Goal: Task Accomplishment & Management: Complete application form

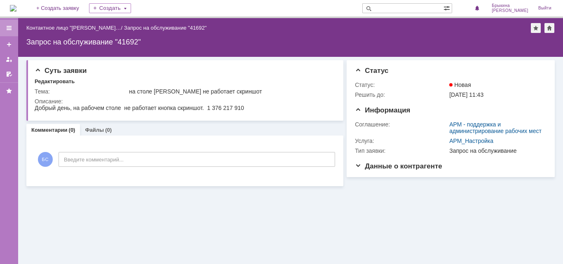
click at [10, 25] on div at bounding box center [9, 28] width 7 height 7
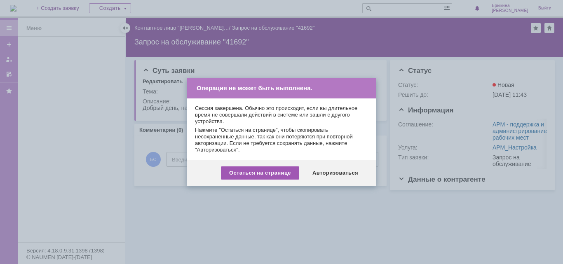
click at [294, 174] on div "Остаться на странице" at bounding box center [260, 173] width 78 height 13
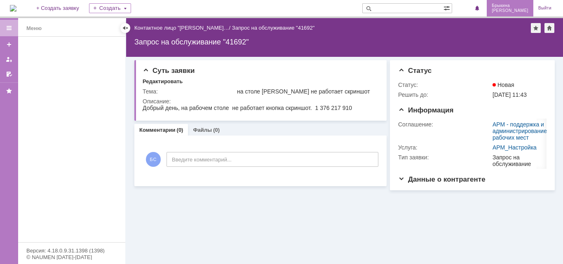
click at [517, 9] on span "[PERSON_NAME]" at bounding box center [510, 10] width 37 height 5
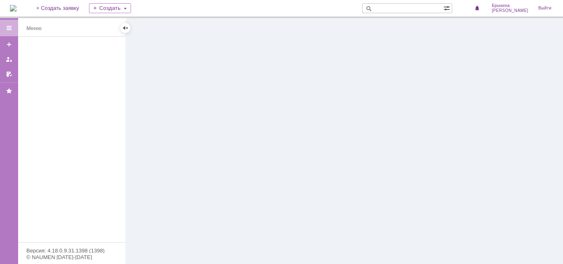
click at [7, 26] on div at bounding box center [9, 141] width 18 height 246
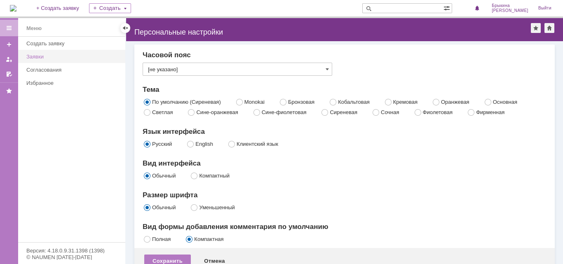
click at [32, 58] on div "Заявки" at bounding box center [73, 57] width 94 height 6
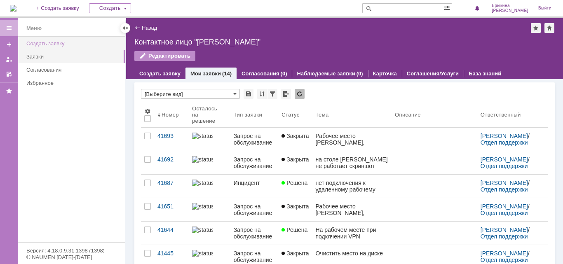
click at [42, 43] on div "Создать заявку" at bounding box center [73, 43] width 94 height 6
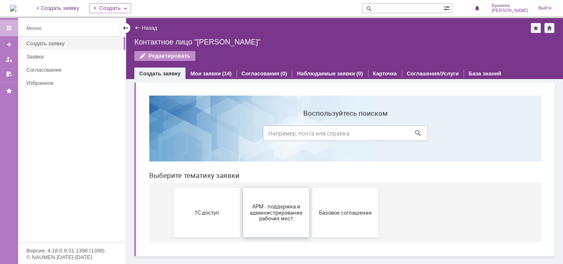
click at [266, 203] on button "АРМ - поддержка и администрирование рабочих мест" at bounding box center [276, 212] width 66 height 49
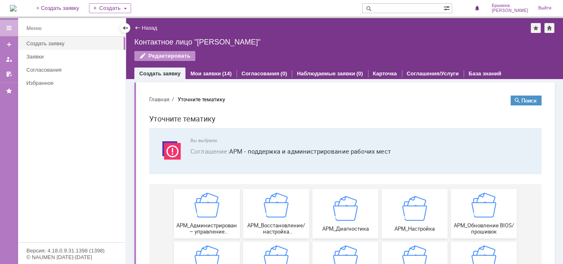
scroll to position [41, 0]
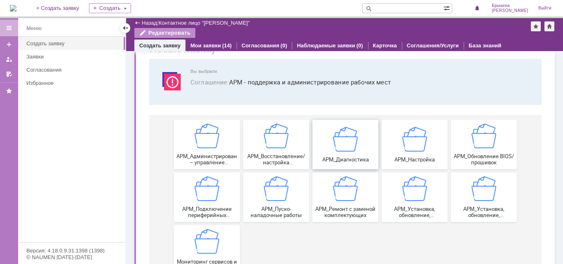
click at [342, 147] on img at bounding box center [345, 139] width 25 height 25
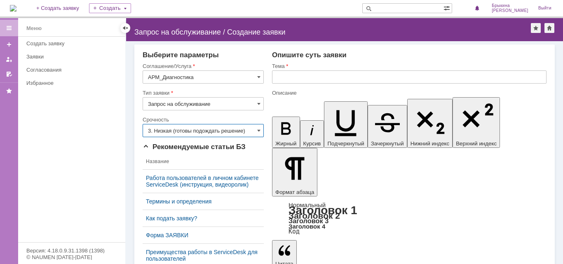
click at [225, 129] on input "3. Низкая (готовы подождать решение)" at bounding box center [203, 130] width 121 height 13
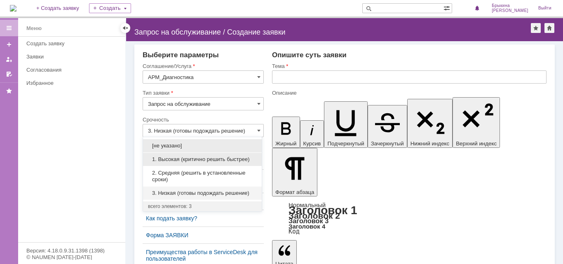
click at [200, 157] on span "1. Высокая (критично решить быстрее)" at bounding box center [202, 159] width 109 height 7
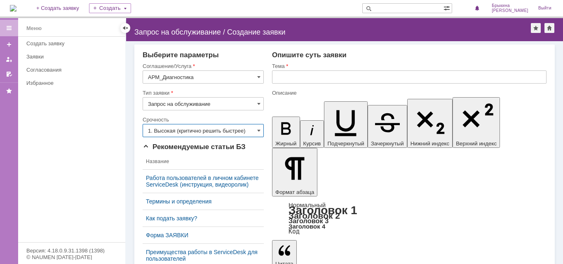
type input "1. Высокая (критично решить быстрее)"
click at [301, 80] on input "text" at bounding box center [409, 77] width 275 height 13
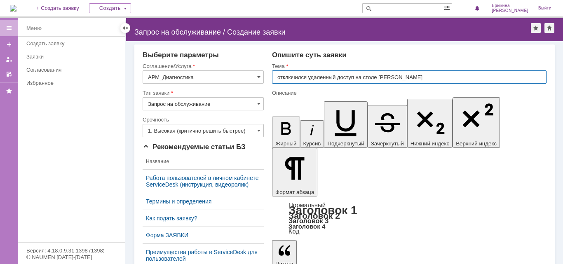
click at [423, 77] on input "отключился удаленный доступ на столе Макеева Дарья" at bounding box center [409, 77] width 275 height 13
paste input "1 376 217 910"
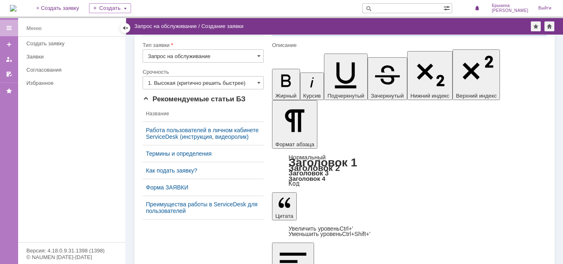
scroll to position [40, 0]
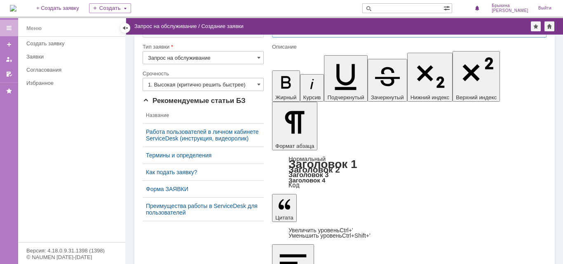
type input "отключился удаленный доступ на столе Макеева Дарья 1 376 217 910"
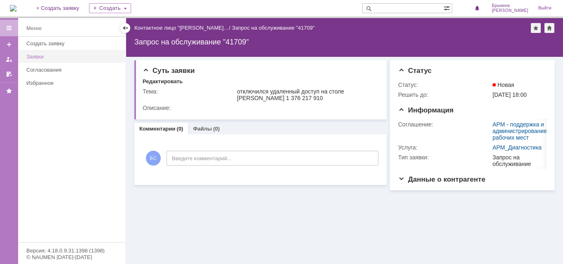
click at [34, 55] on div "Заявки" at bounding box center [73, 57] width 94 height 6
